Goal: Information Seeking & Learning: Learn about a topic

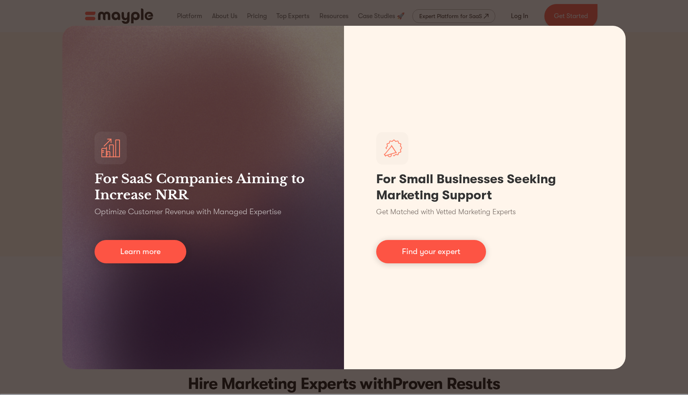
click at [640, 59] on div "For SaaS Companies Aiming to Increase NRR Optimize Customer Revenue with Manage…" at bounding box center [344, 197] width 688 height 395
click at [642, 125] on div "For SaaS Companies Aiming to Increase NRR Optimize Customer Revenue with Manage…" at bounding box center [344, 197] width 688 height 395
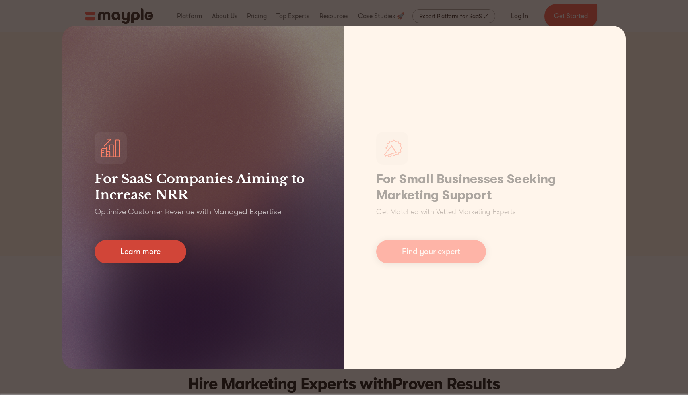
click at [144, 248] on link "Learn more" at bounding box center [141, 251] width 92 height 23
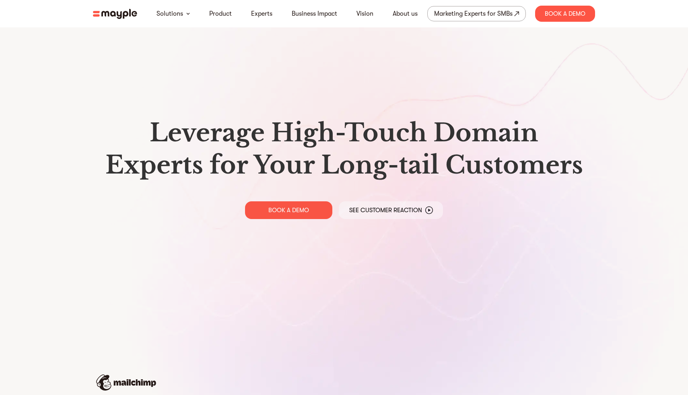
click at [155, 252] on div "Leverage High-Touch Domain Experts for Your Long-tail Customers BOOK A DEMO See…" at bounding box center [344, 168] width 515 height 336
click at [473, 14] on div "Marketing Experts for SMBs" at bounding box center [473, 13] width 79 height 11
